Goal: Task Accomplishment & Management: Manage account settings

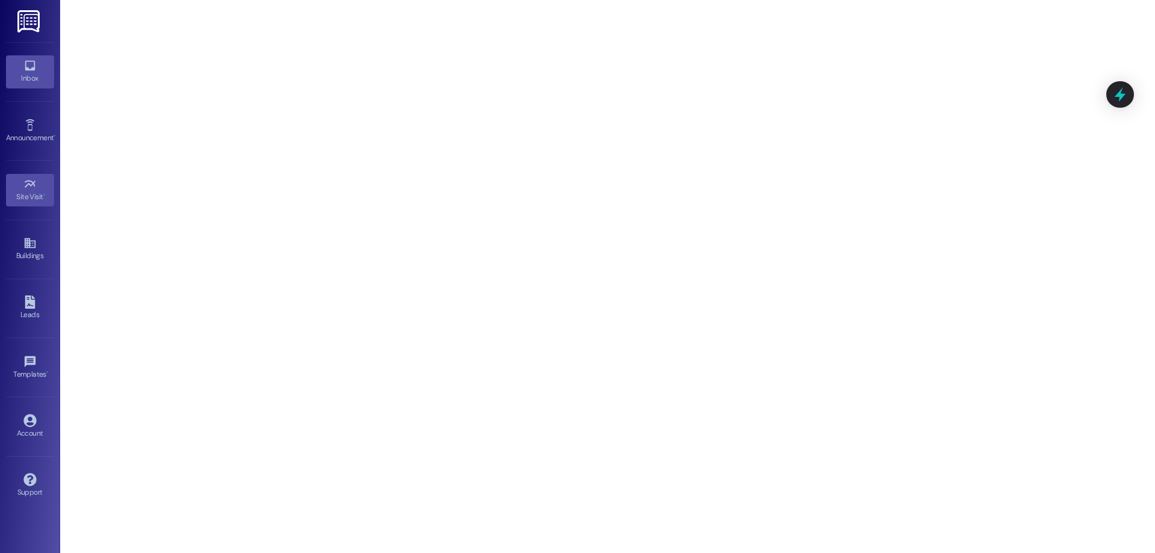
click at [31, 88] on link "Inbox" at bounding box center [30, 71] width 48 height 32
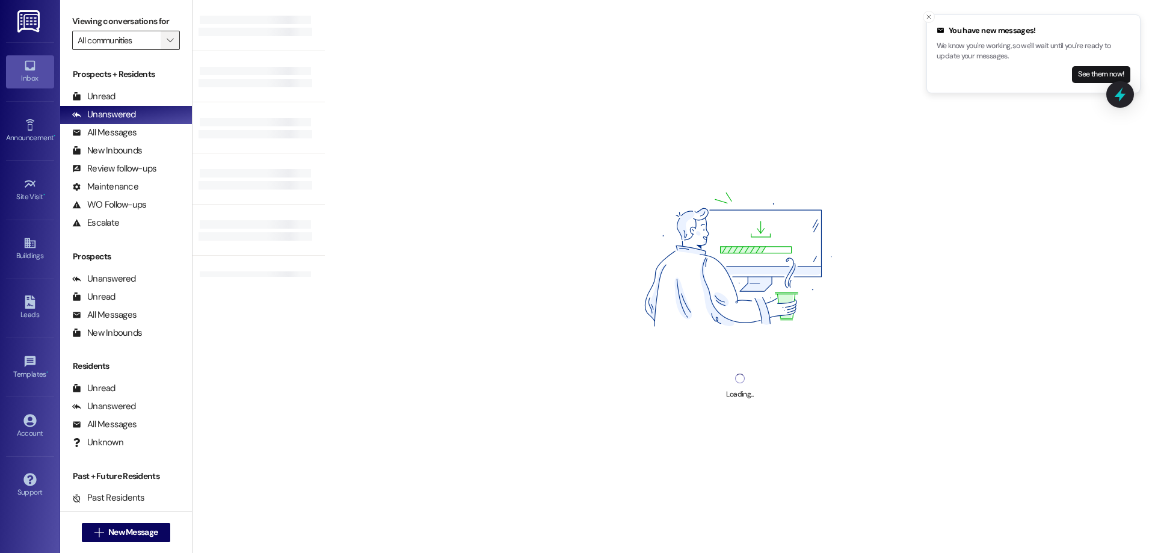
click at [167, 39] on icon "" at bounding box center [170, 40] width 7 height 10
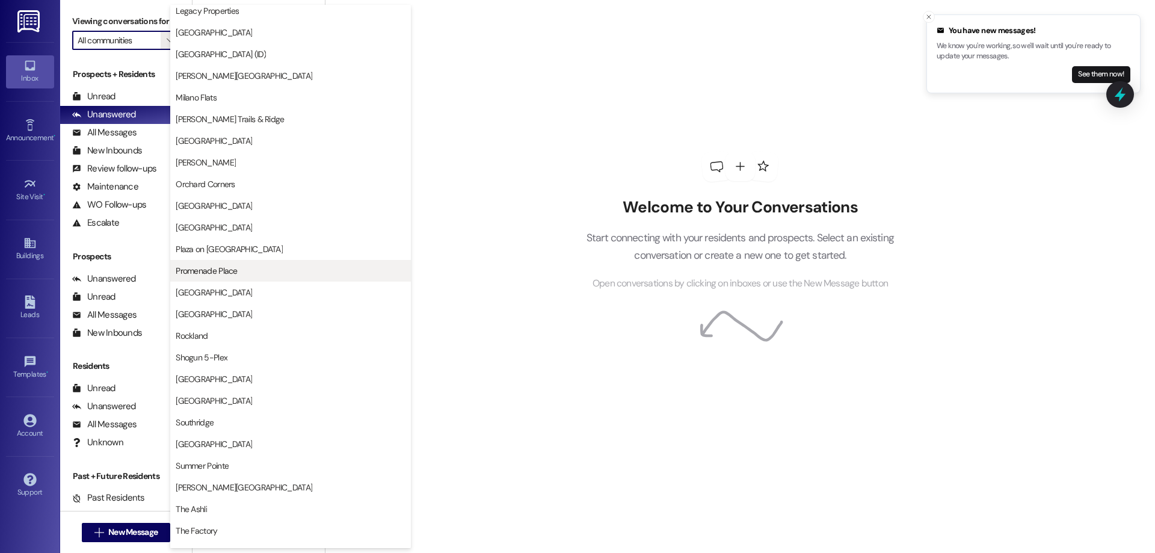
scroll to position [975, 0]
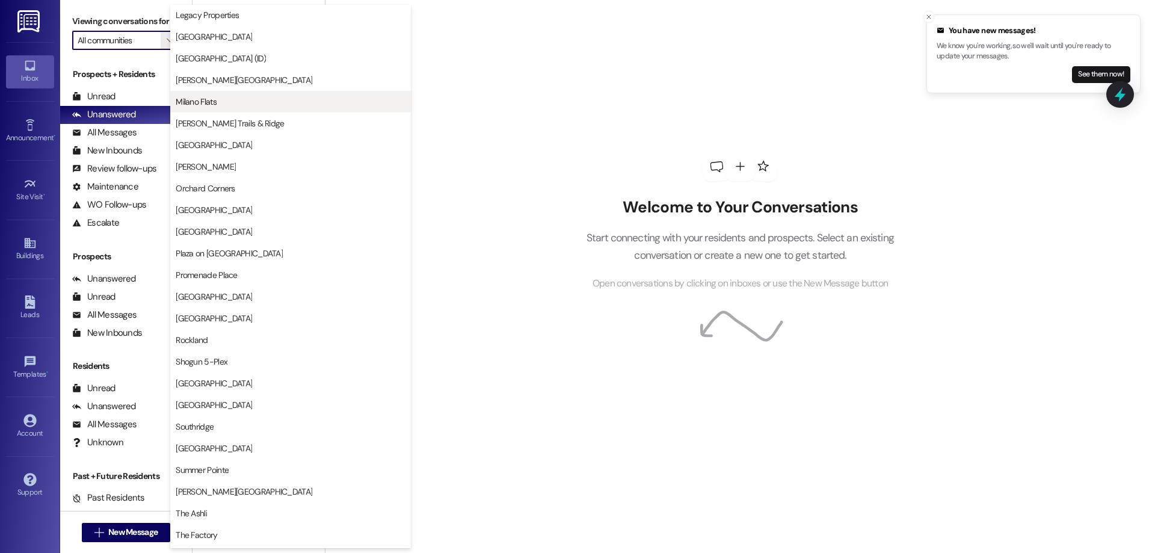
click at [212, 108] on button "Milano Flats" at bounding box center [290, 102] width 241 height 22
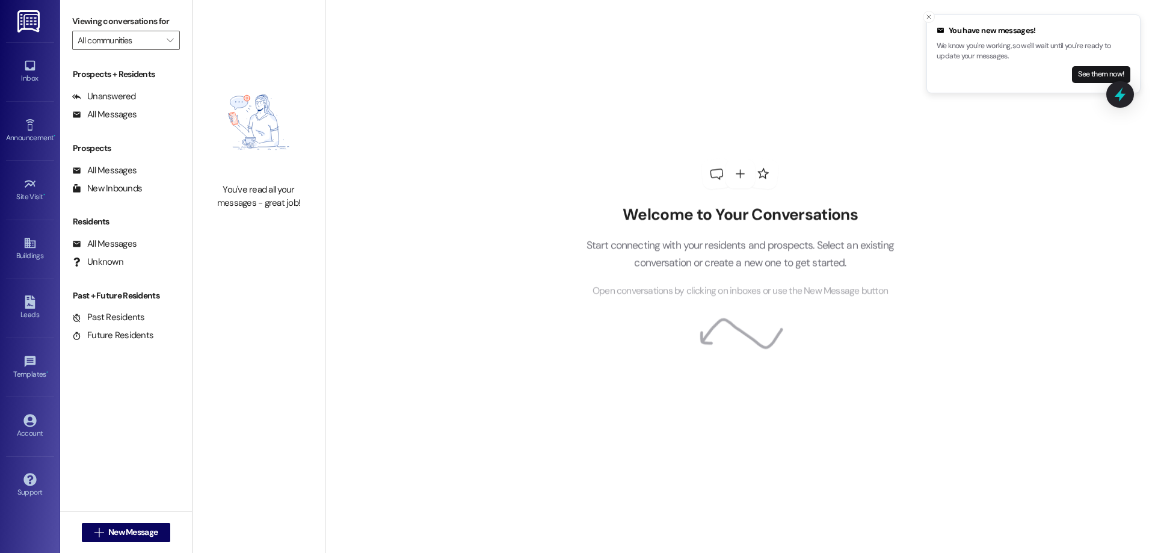
type input "Milano Flats"
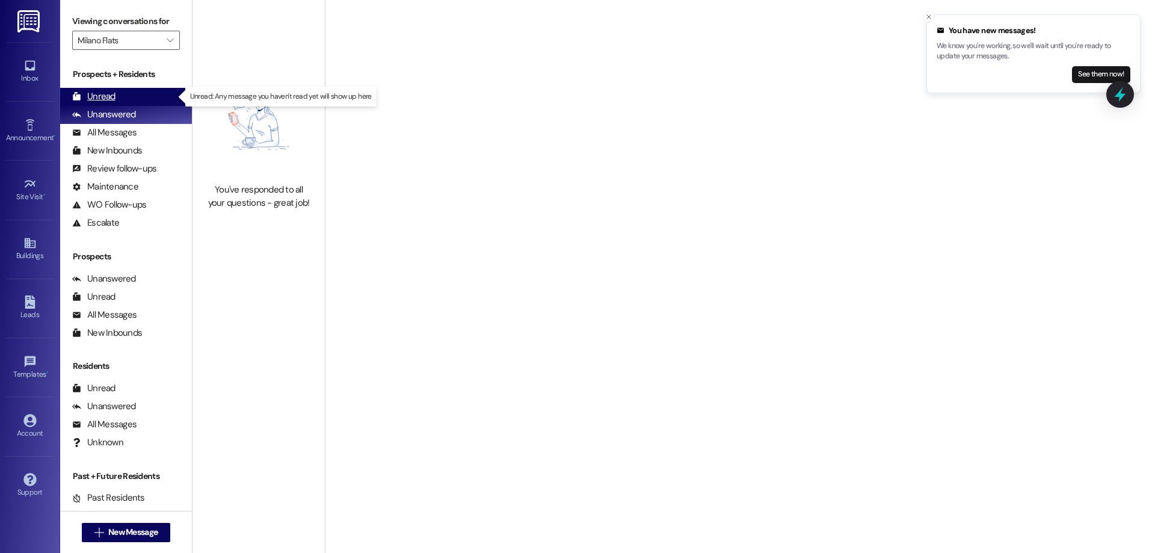
click at [132, 94] on div "Unread (0)" at bounding box center [126, 97] width 132 height 18
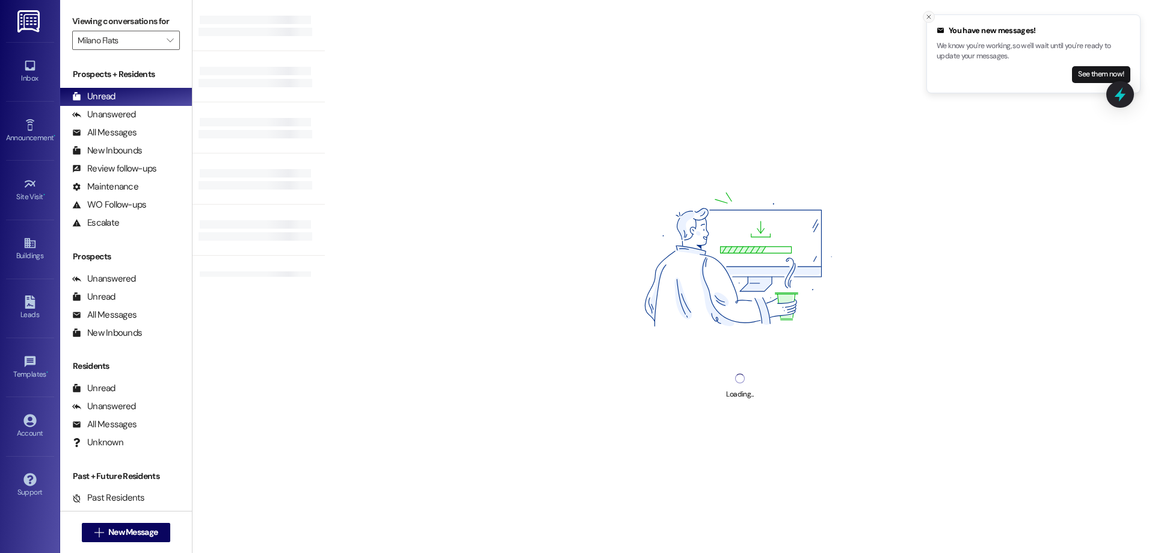
click at [928, 13] on icon "Close toast" at bounding box center [928, 16] width 7 height 7
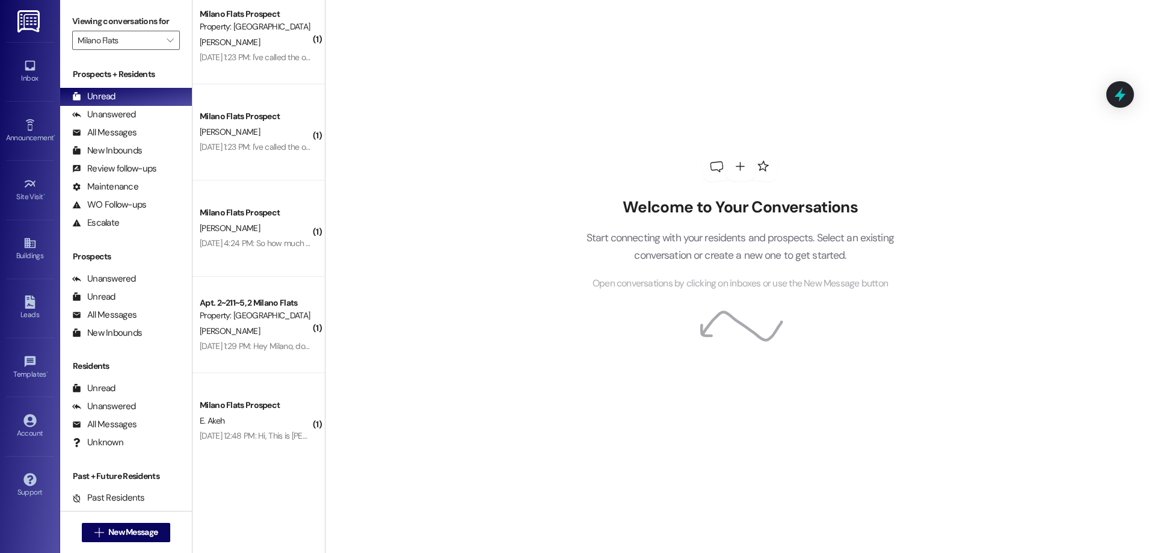
scroll to position [1553, 0]
drag, startPoint x: 631, startPoint y: 396, endPoint x: 541, endPoint y: 385, distance: 91.4
click at [631, 396] on div "Welcome to Your Conversations Start connecting with your residents and prospect…" at bounding box center [739, 221] width 361 height 442
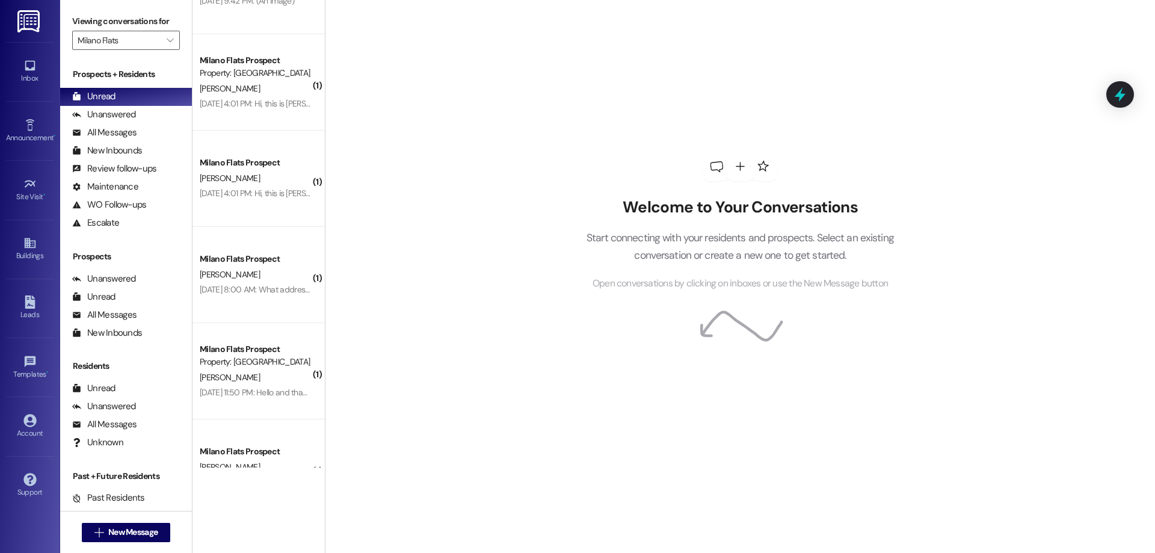
scroll to position [0, 0]
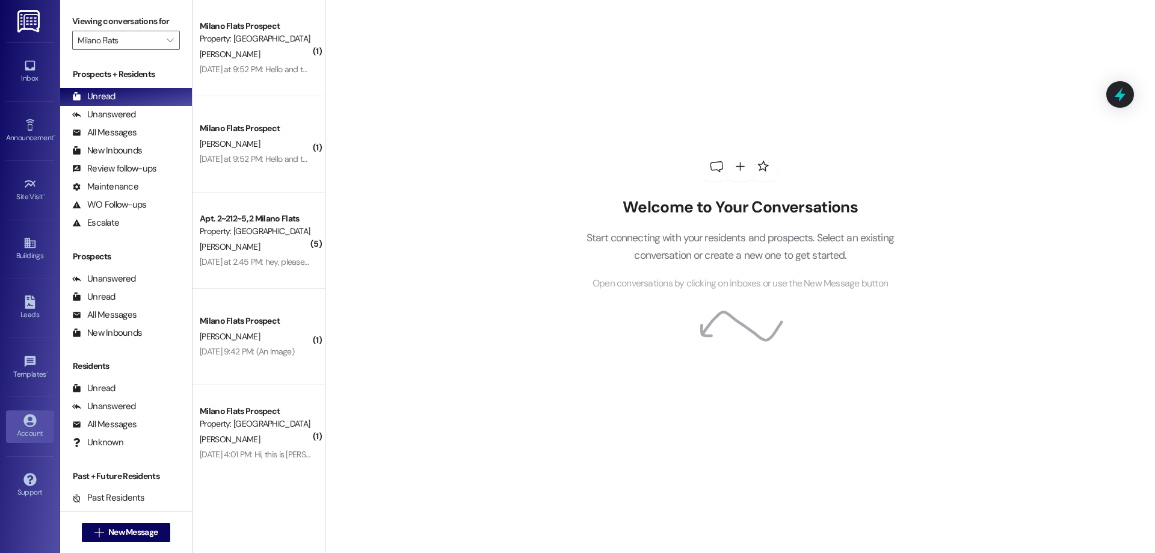
click at [40, 412] on link "Account" at bounding box center [30, 426] width 48 height 32
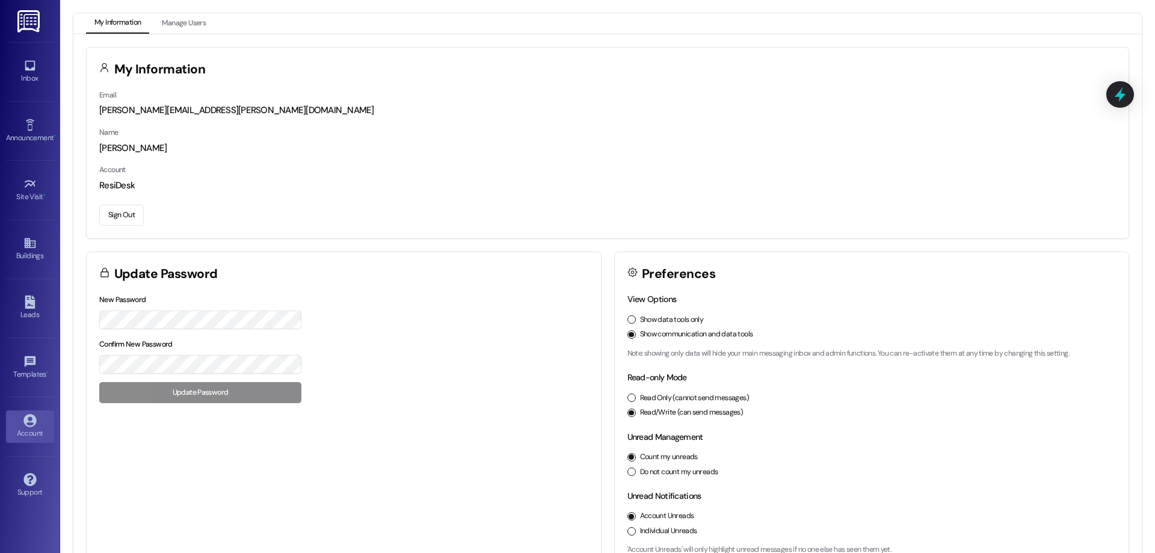
click at [132, 219] on button "Sign Out" at bounding box center [121, 214] width 44 height 21
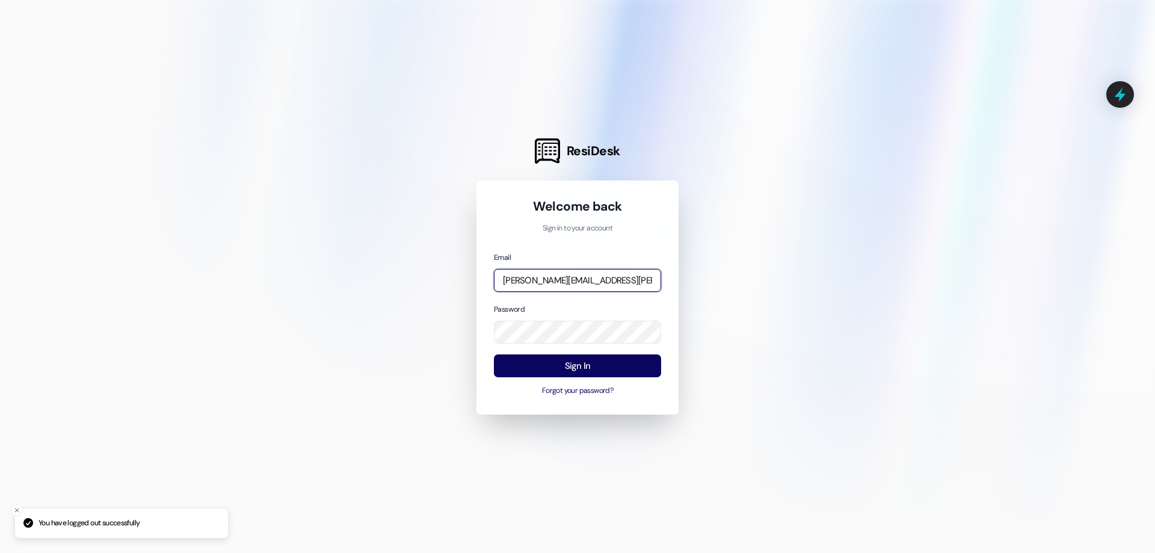
click at [550, 282] on input "[PERSON_NAME][EMAIL_ADDRESS][PERSON_NAME][DOMAIN_NAME]" at bounding box center [577, 280] width 167 height 23
type input "[EMAIL_ADDRESS][DOMAIN_NAME]"
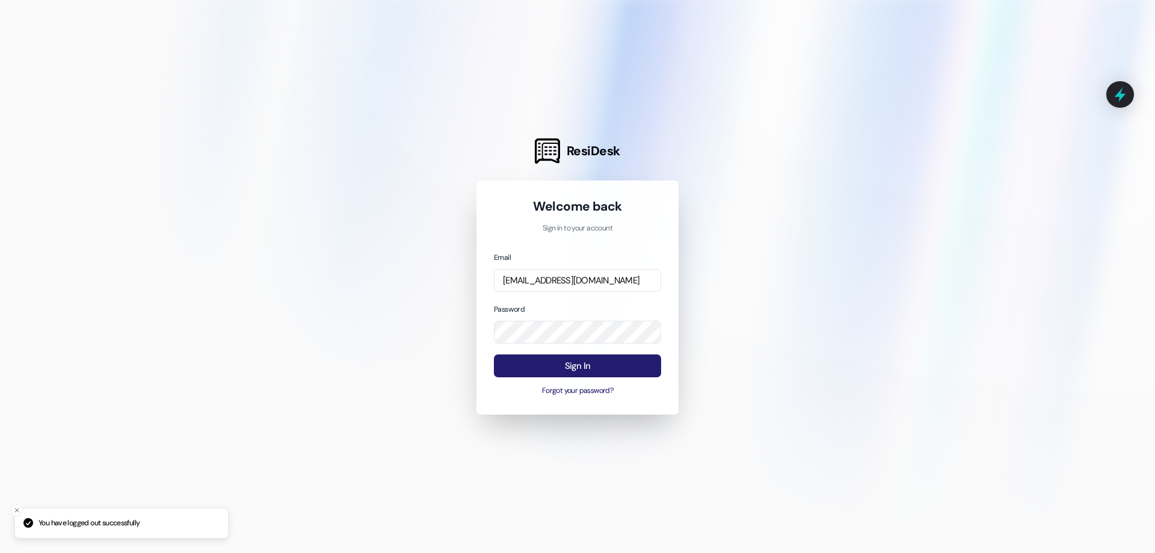
click at [596, 364] on button "Sign In" at bounding box center [577, 365] width 167 height 23
